Goal: Task Accomplishment & Management: Use online tool/utility

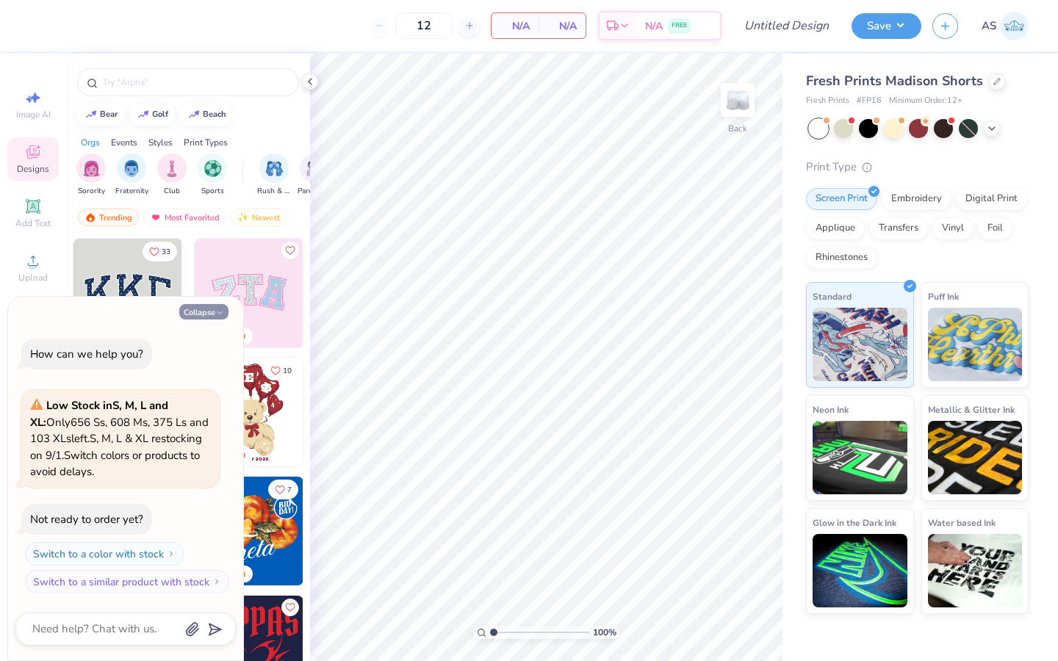
click at [207, 308] on button "Collapse" at bounding box center [203, 311] width 49 height 15
type textarea "x"
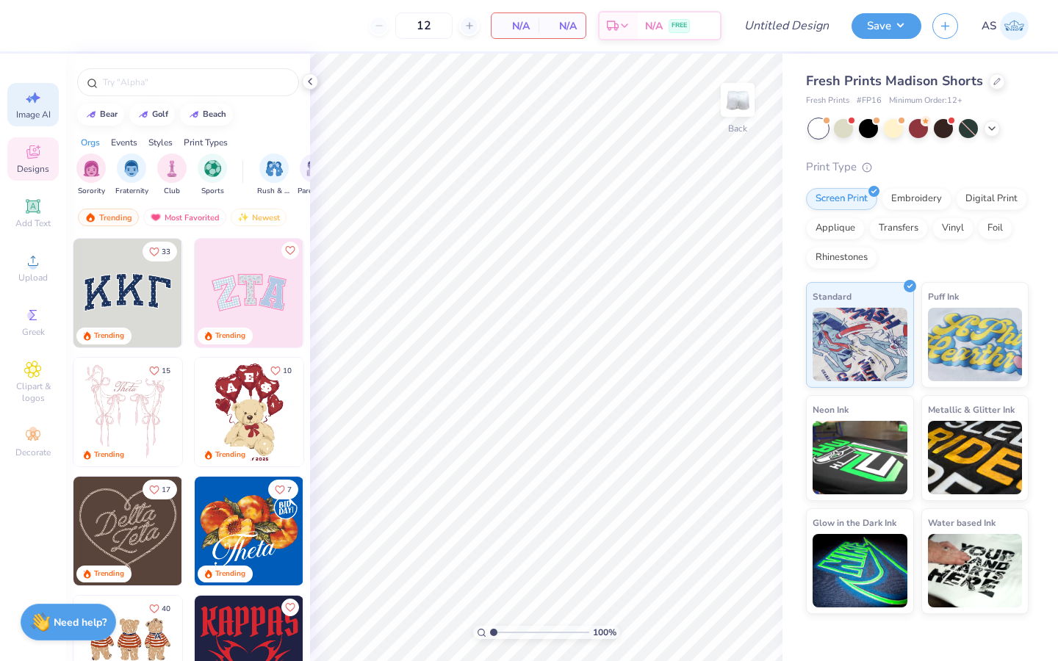
click at [33, 121] on div "Image AI" at bounding box center [32, 104] width 51 height 43
select select "4"
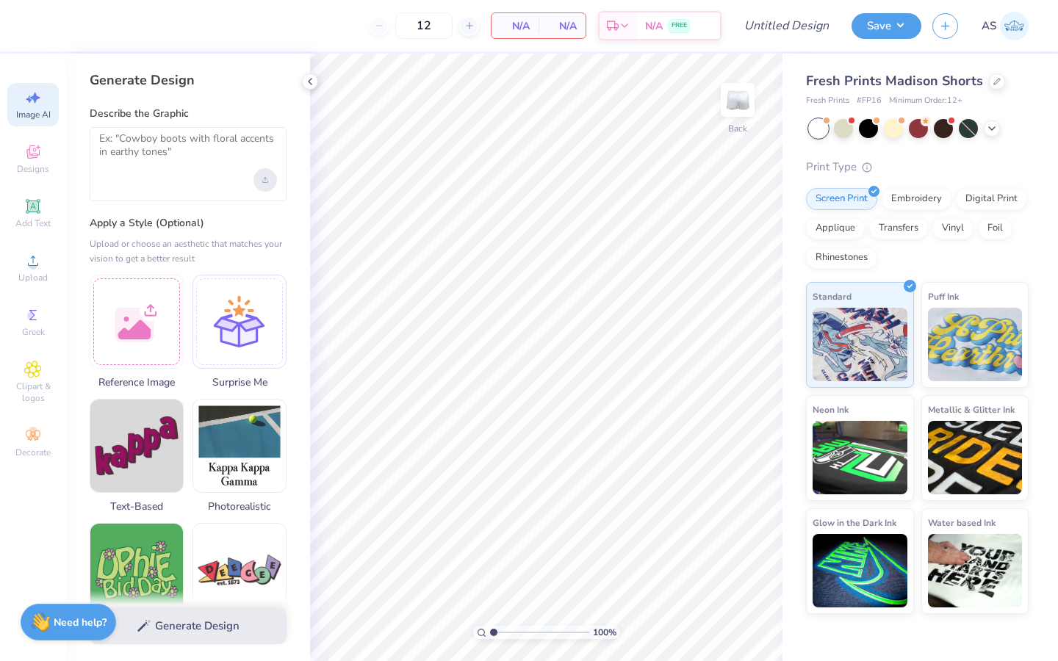
click at [270, 178] on div "Upload image" at bounding box center [265, 180] width 24 height 24
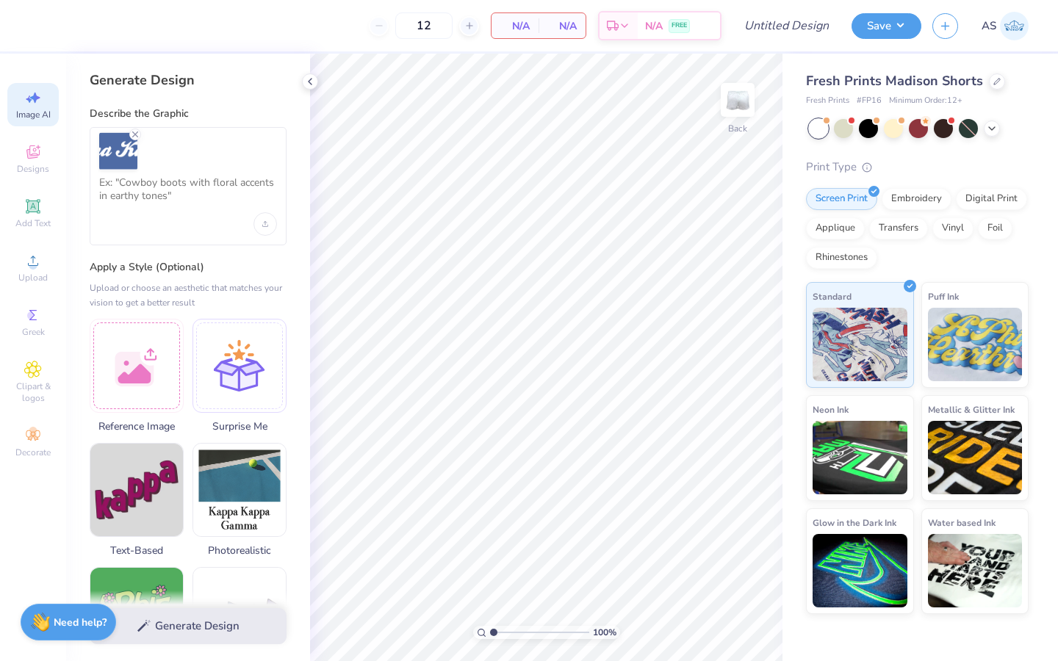
click at [190, 219] on div at bounding box center [188, 186] width 197 height 118
click at [178, 188] on textarea at bounding box center [188, 194] width 178 height 37
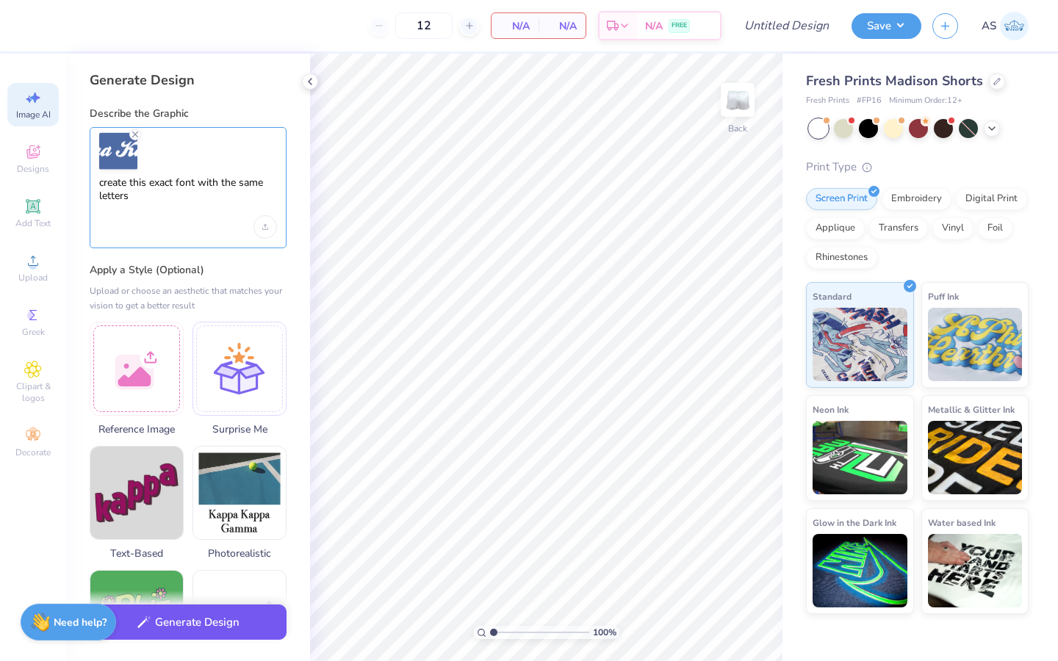
type textarea "create this exact font with the same letters"
click at [201, 630] on button "Generate Design" at bounding box center [188, 623] width 197 height 36
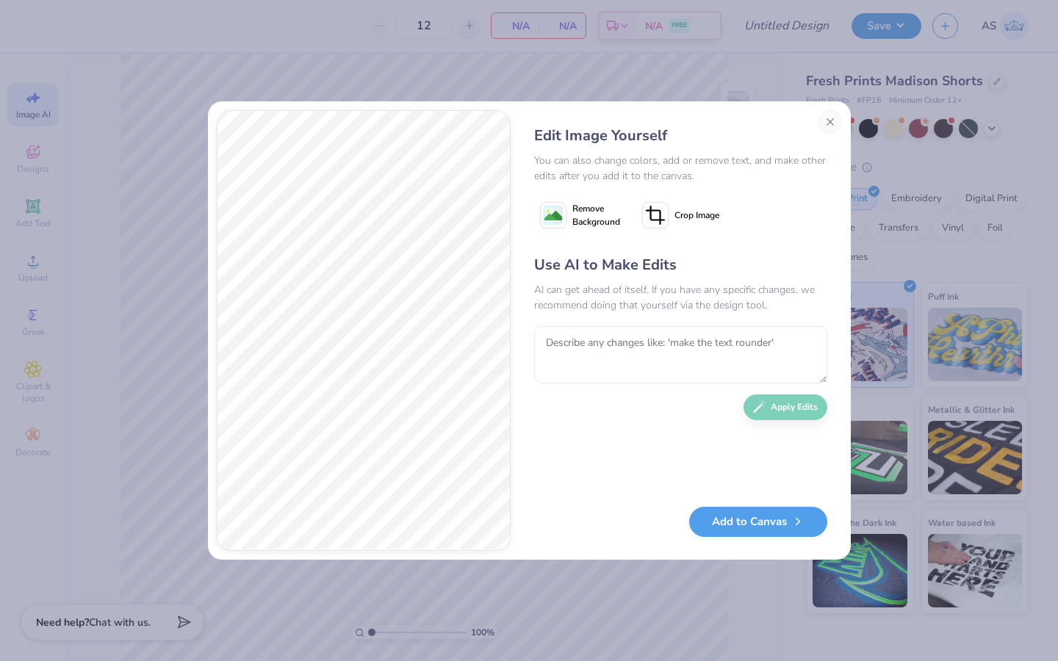
click at [585, 225] on span "Remove Background" at bounding box center [596, 215] width 48 height 26
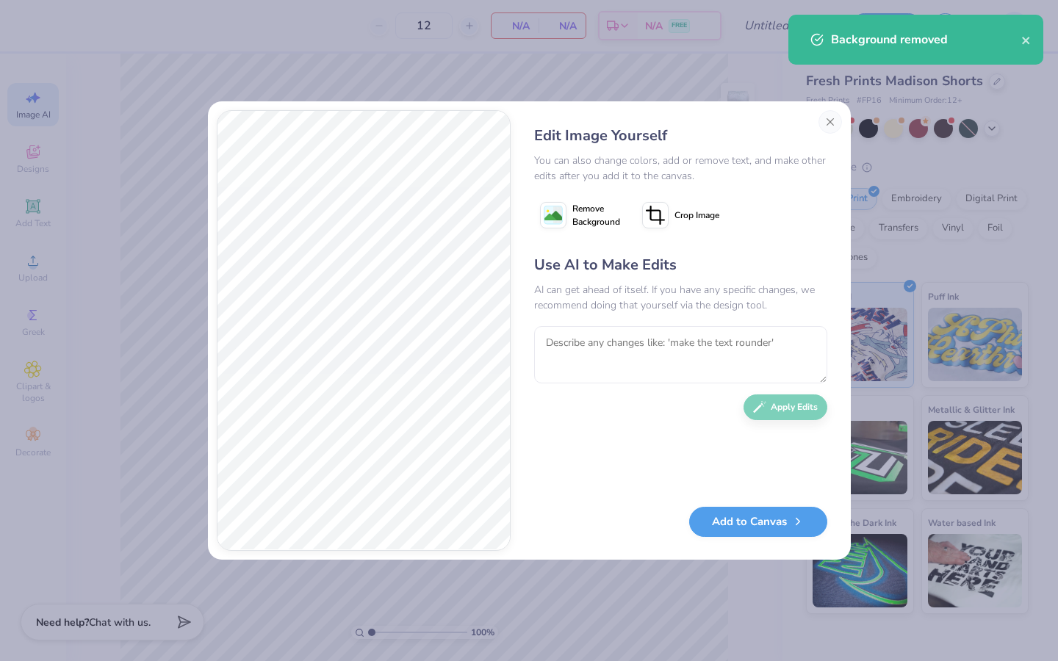
click at [583, 220] on span "Remove Background" at bounding box center [596, 215] width 48 height 26
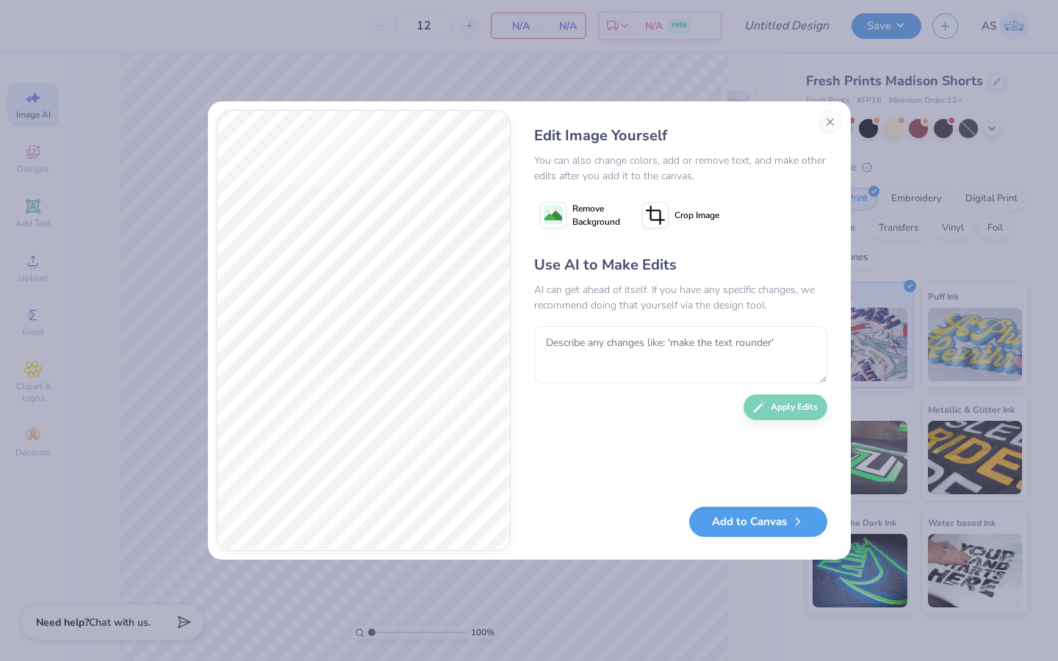
click at [726, 301] on div "AI can get ahead of itself. If you have any specific changes, we recommend doin…" at bounding box center [680, 297] width 293 height 31
click at [714, 355] on textarea at bounding box center [680, 354] width 293 height 57
type textarea "take away the blue background"
click at [803, 394] on button "Apply Edits" at bounding box center [785, 404] width 84 height 26
click at [765, 512] on button "Add to Canvas" at bounding box center [758, 518] width 138 height 30
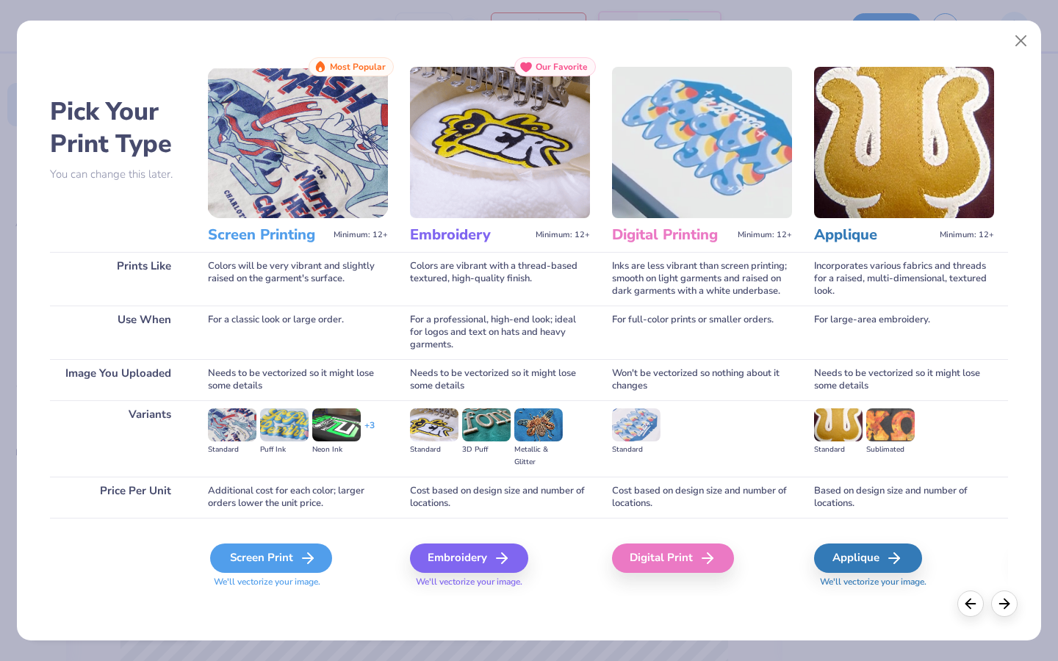
click at [308, 565] on icon at bounding box center [308, 558] width 18 height 18
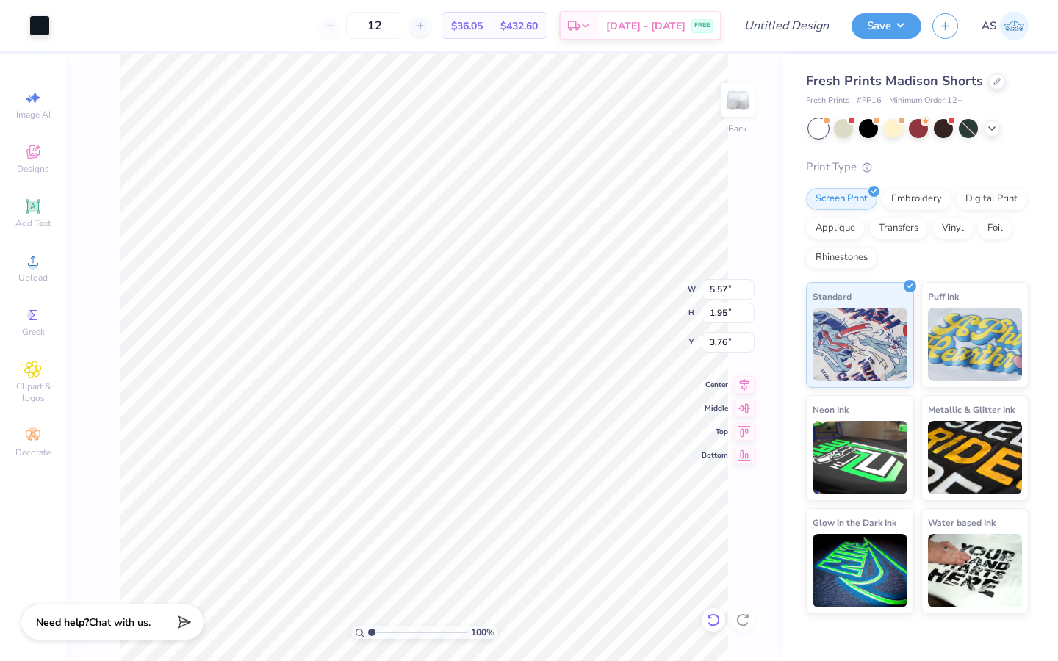
click at [714, 627] on icon at bounding box center [713, 620] width 15 height 15
type input "3.55"
click at [714, 627] on icon at bounding box center [713, 620] width 15 height 15
click at [715, 618] on icon at bounding box center [713, 620] width 15 height 15
click at [61, 23] on div at bounding box center [66, 24] width 21 height 21
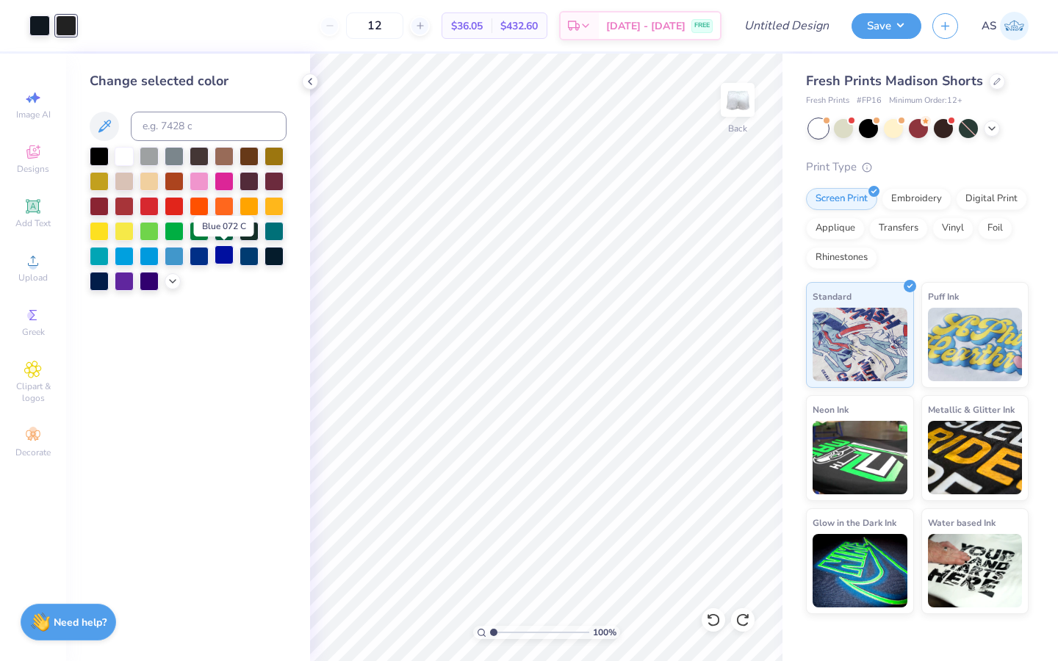
click at [225, 253] on div at bounding box center [223, 254] width 19 height 19
click at [46, 25] on div at bounding box center [39, 24] width 21 height 21
click at [217, 253] on div at bounding box center [223, 254] width 19 height 19
click at [310, 82] on icon at bounding box center [310, 82] width 12 height 12
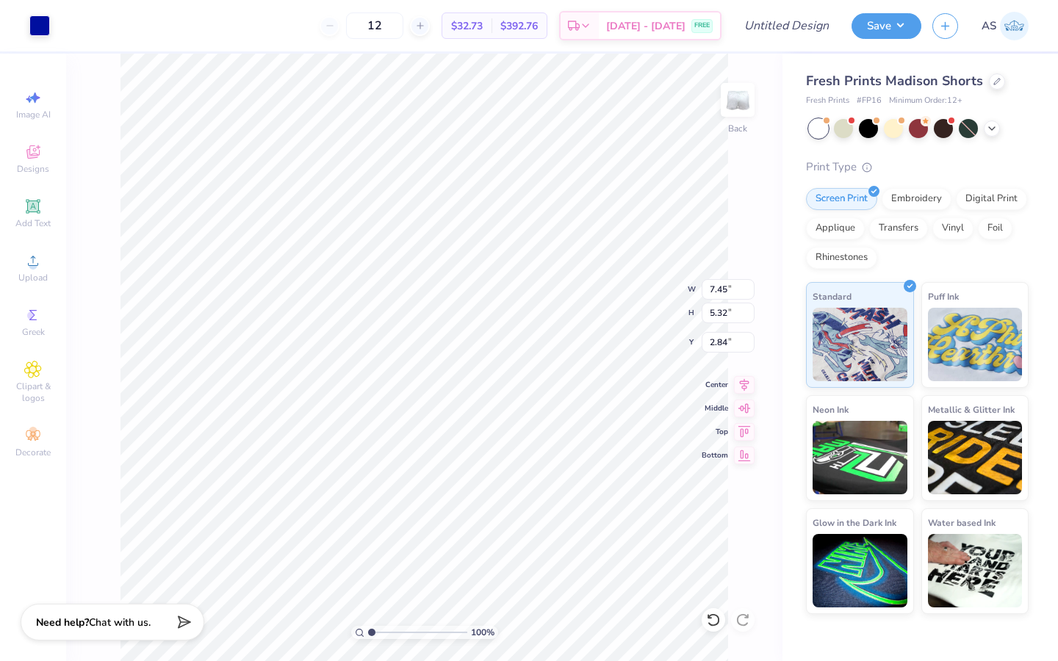
type input "3.34"
type input "2.39"
type input "6.90"
type input "7.50"
type input "2.38"
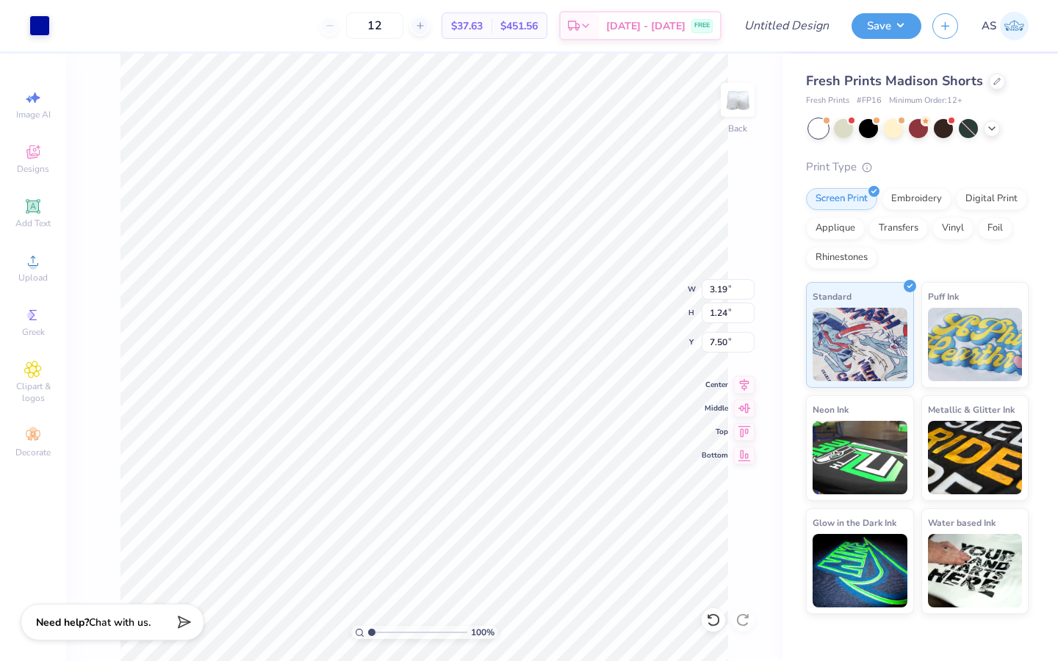
type input "0.85"
click at [713, 621] on icon at bounding box center [713, 620] width 15 height 15
type input "8.43"
click at [741, 566] on div "100 % Back" at bounding box center [424, 357] width 716 height 607
type input "8.15"
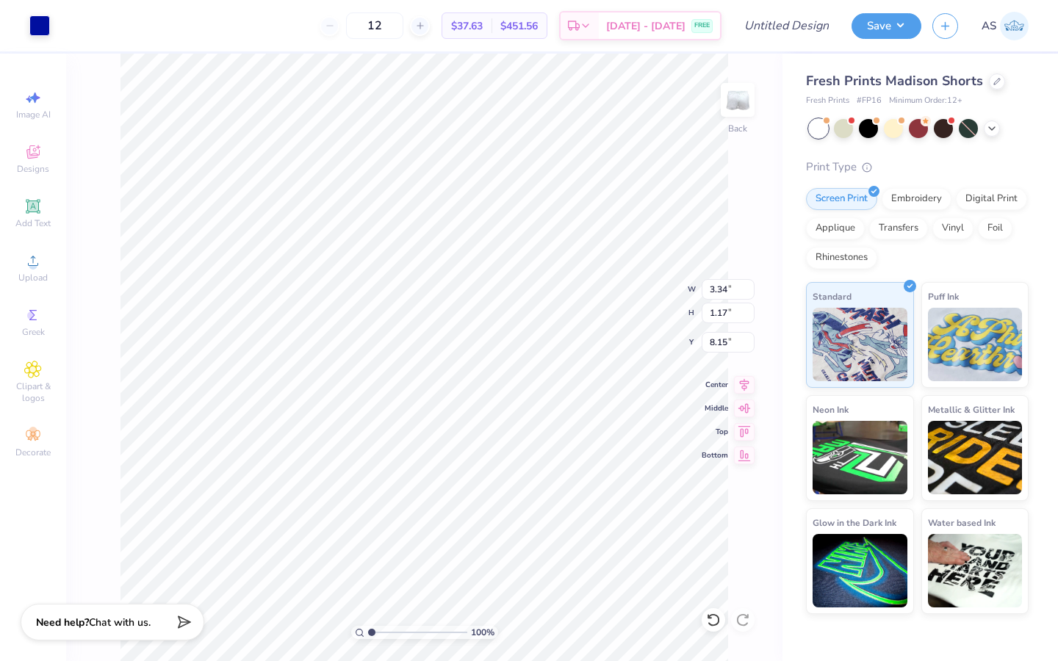
type input "2.68"
type input "0.94"
type input "8.26"
type input "8.02"
type input "2.56"
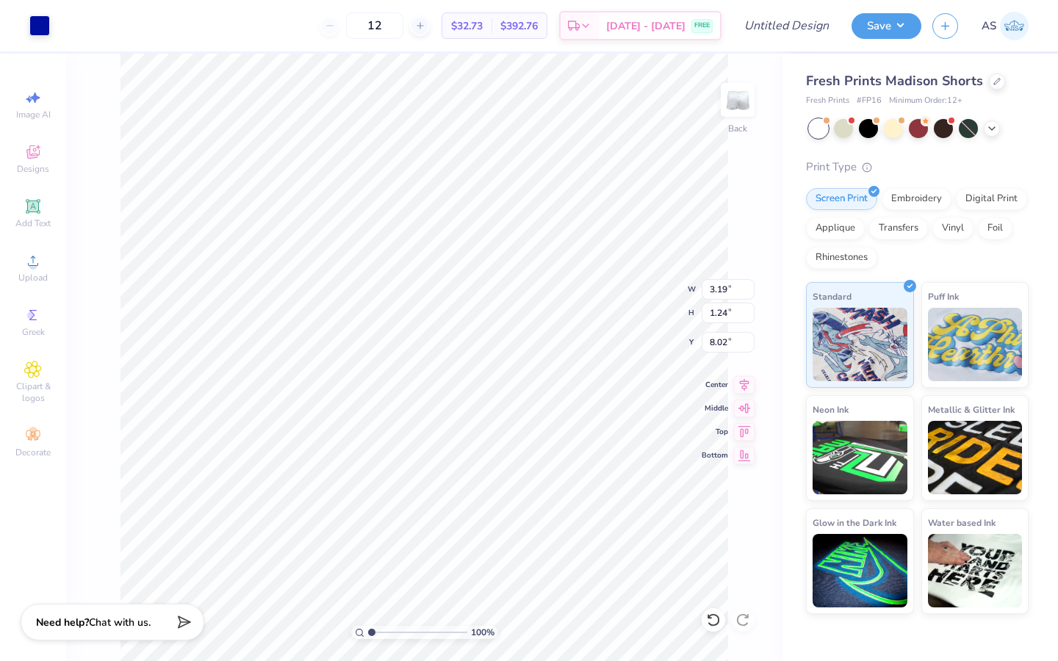
type input "0.99"
type input "8.26"
click at [843, 533] on div "Art colors 12 $32.73 Per Item $392.76 Total Est. Delivery [DATE] - [DATE] FREE …" at bounding box center [529, 330] width 1058 height 661
type input "5.42"
type input "1.16"
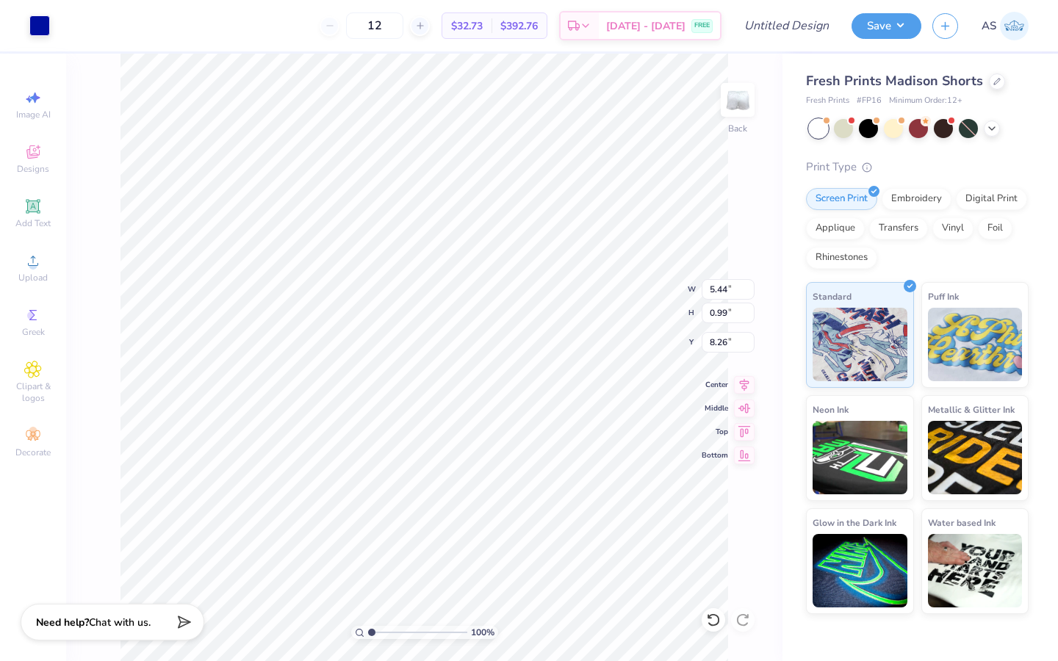
type input "8.24"
click at [757, 515] on div "100 % Back" at bounding box center [424, 357] width 716 height 607
type input "8.46"
click at [20, 272] on span "Upload" at bounding box center [32, 278] width 29 height 12
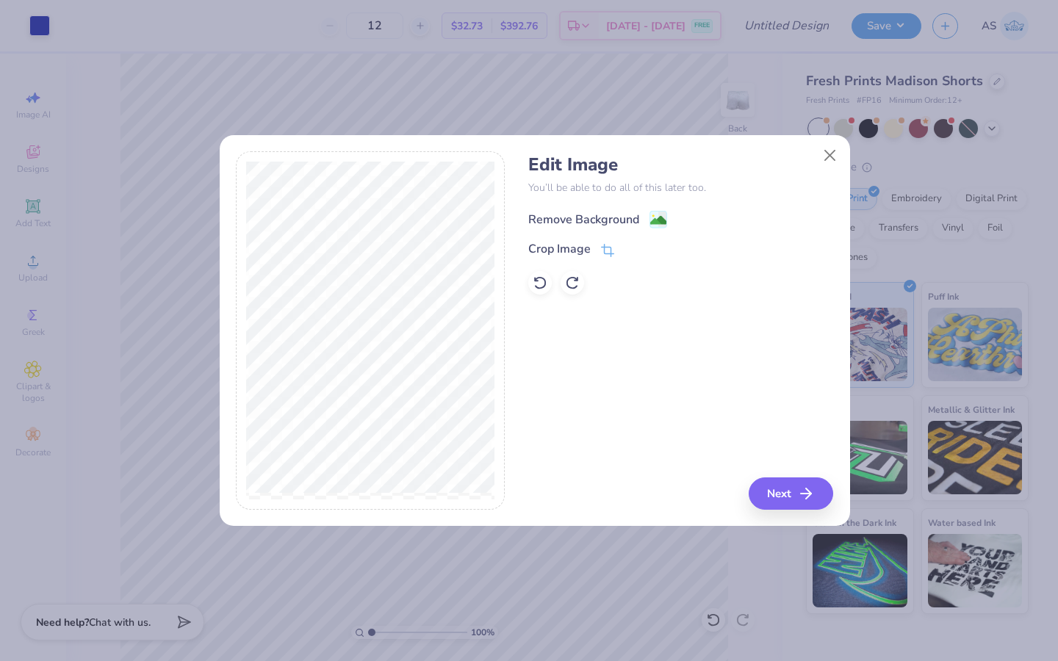
click at [574, 217] on div "Remove Background" at bounding box center [583, 220] width 111 height 18
click at [829, 158] on button "Close" at bounding box center [829, 155] width 28 height 28
